Goal: Task Accomplishment & Management: Manage account settings

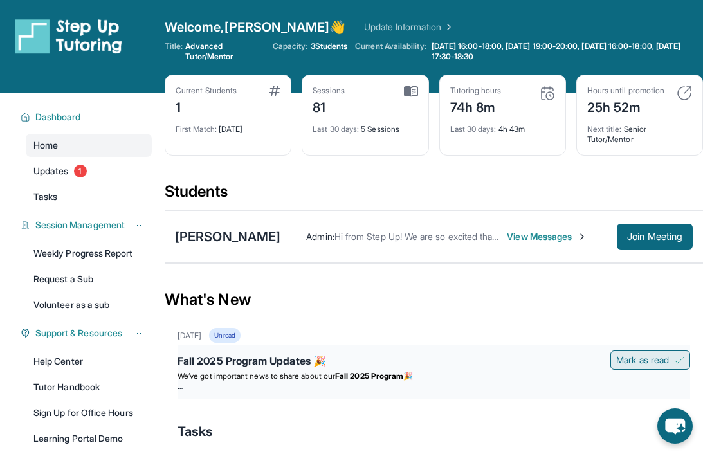
click at [641, 356] on span "Mark as read" at bounding box center [642, 360] width 53 height 13
click at [240, 336] on div "Unread" at bounding box center [224, 335] width 31 height 15
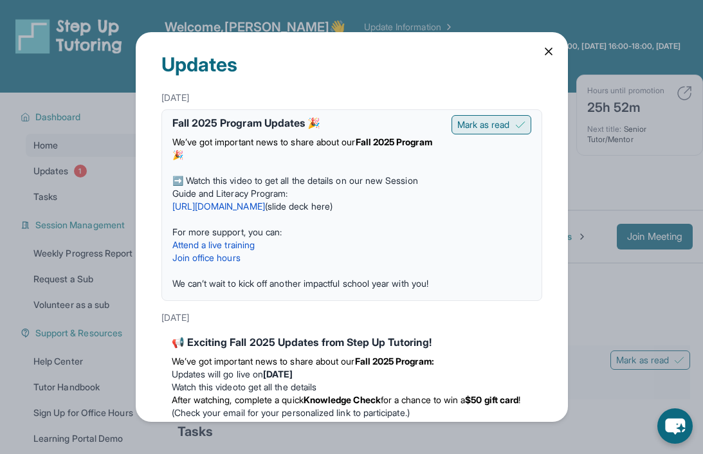
click at [519, 125] on img at bounding box center [520, 125] width 10 height 10
click at [179, 180] on span "➡️ Watch this video to get all the details on our new Session Guide and Literac…" at bounding box center [295, 187] width 246 height 24
click at [262, 206] on link "[URL][DOMAIN_NAME]" at bounding box center [218, 206] width 93 height 11
click at [507, 125] on span "Mark as read" at bounding box center [483, 124] width 53 height 13
click at [545, 54] on icon at bounding box center [548, 51] width 6 height 6
